Goal: Find specific page/section: Locate item on page

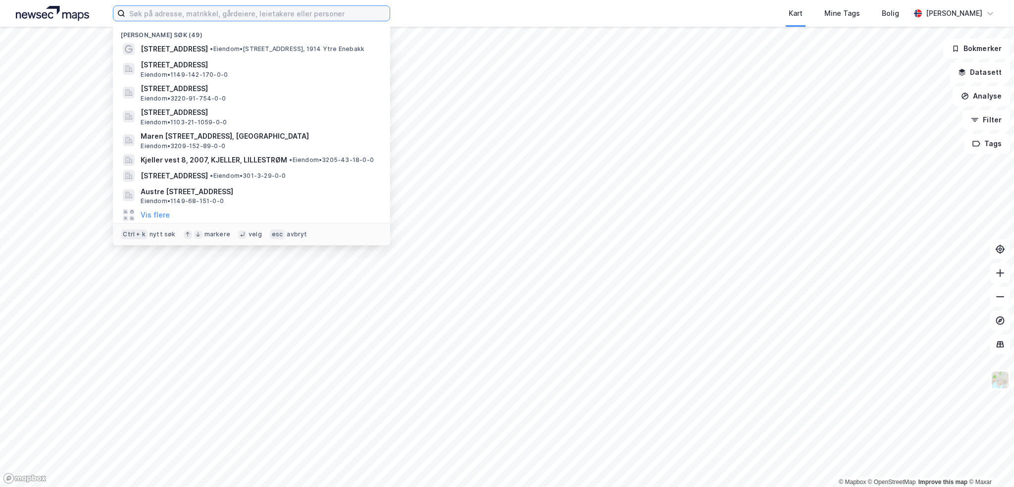
click at [257, 13] on input at bounding box center [257, 13] width 264 height 15
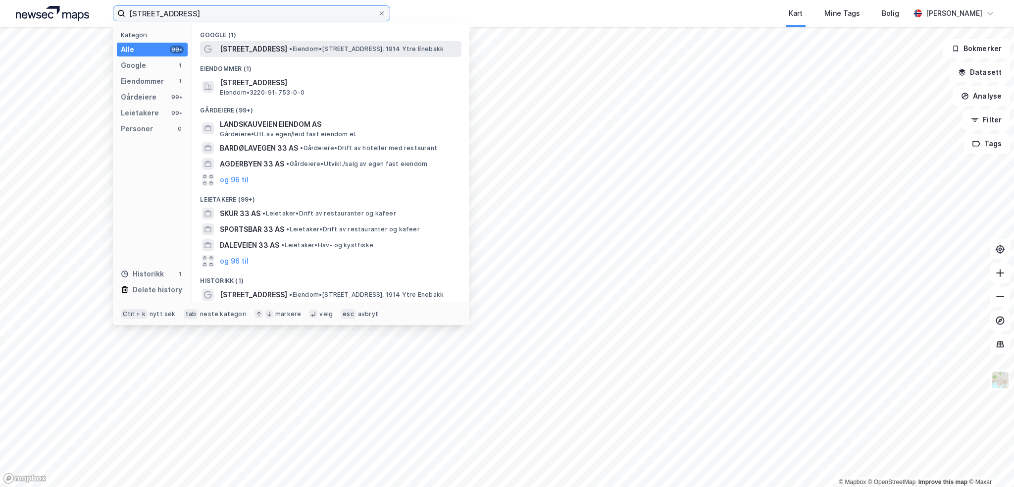
type input "[STREET_ADDRESS]"
click at [326, 46] on span "• Eiendom • [STREET_ADDRESS], 1914 Ytre Enebakk" at bounding box center [366, 49] width 155 height 8
